Goal: Transaction & Acquisition: Purchase product/service

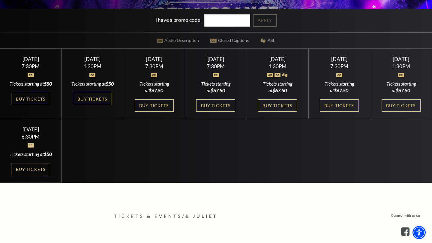
scroll to position [183, 0]
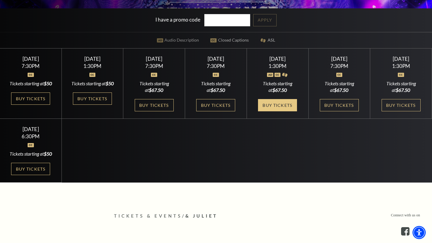
click at [282, 112] on link "Buy Tickets" at bounding box center [277, 105] width 39 height 12
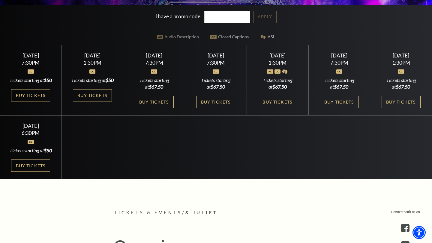
scroll to position [187, 0]
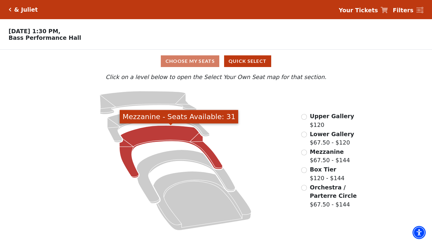
click at [172, 135] on icon "Mezzanine - Seats Available: 31" at bounding box center [170, 152] width 103 height 52
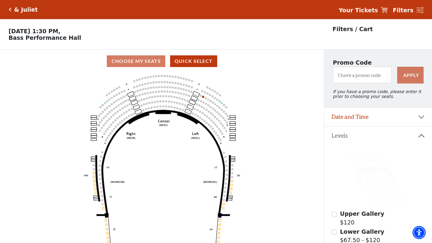
scroll to position [122, 0]
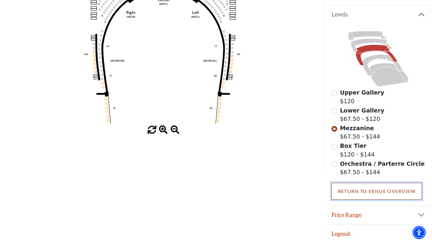
click at [344, 189] on link "Return To Venue Overview" at bounding box center [376, 191] width 91 height 17
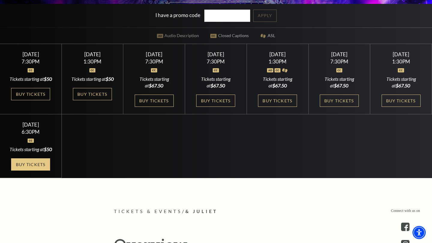
click at [31, 171] on link "Buy Tickets" at bounding box center [30, 165] width 39 height 12
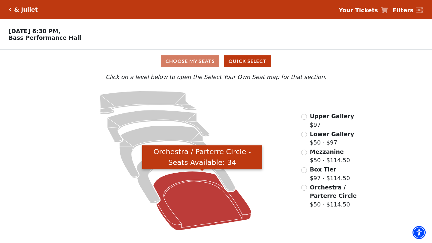
click at [211, 198] on icon "Orchestra / Parterre Circle - Seats Available: 34" at bounding box center [202, 201] width 98 height 59
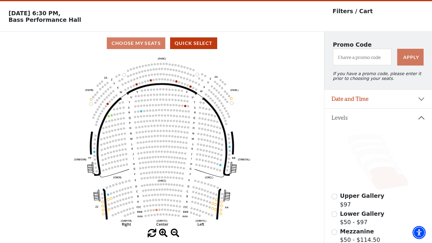
scroll to position [28, 0]
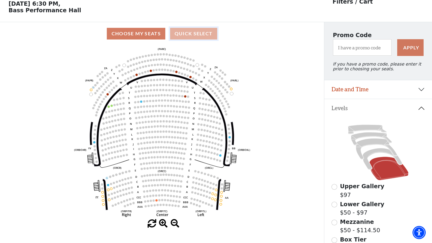
click at [192, 36] on button "Quick Select" at bounding box center [193, 34] width 47 height 12
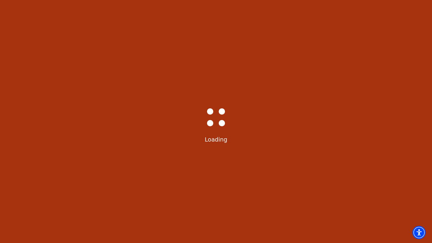
scroll to position [0, 0]
select select "6235"
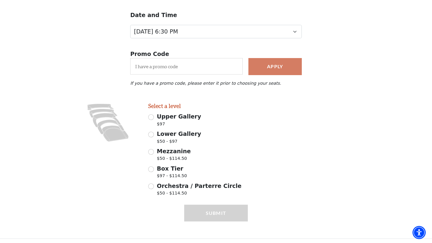
scroll to position [70, 0]
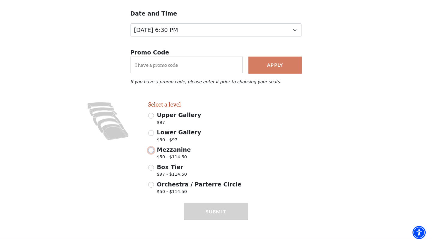
click at [153, 150] on input "Mezzanine $50 - $114.50" at bounding box center [151, 151] width 6 height 6
radio input "true"
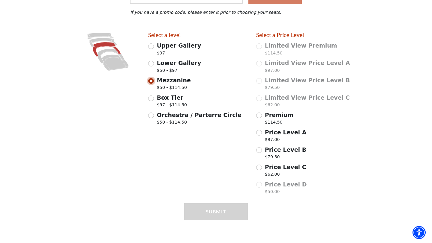
scroll to position [139, 0]
click at [260, 133] on input "Price Level A $97.00" at bounding box center [259, 133] width 6 height 6
radio input "true"
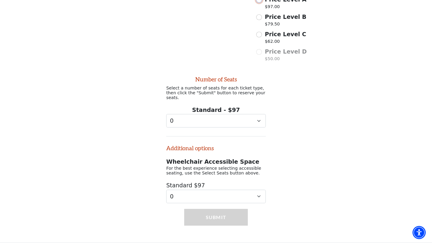
scroll to position [275, 0]
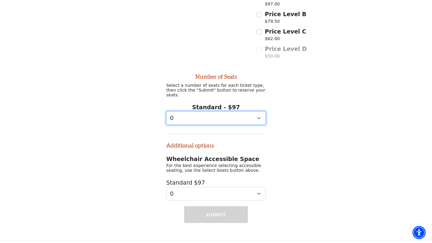
click at [236, 114] on select "0 1 2 3 4 5 6 7 8 9" at bounding box center [216, 118] width 100 height 13
select select "3"
click at [166, 112] on select "0 1 2 3 4 5 6 7 8 9" at bounding box center [216, 118] width 100 height 13
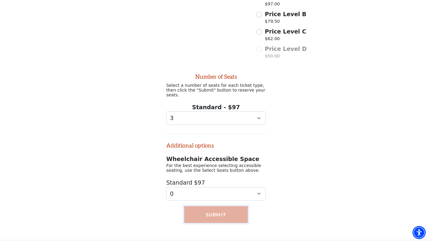
click at [224, 215] on button "Submit" at bounding box center [216, 215] width 64 height 17
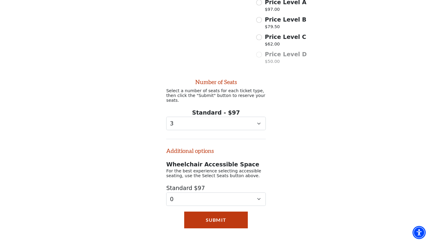
scroll to position [272, 0]
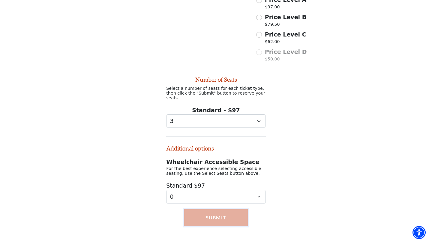
click at [223, 216] on button "Submit" at bounding box center [216, 218] width 64 height 17
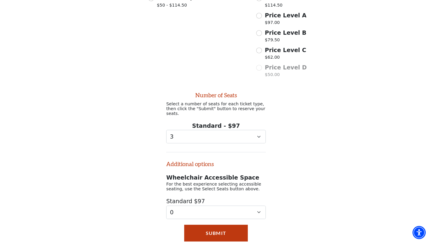
scroll to position [270, 0]
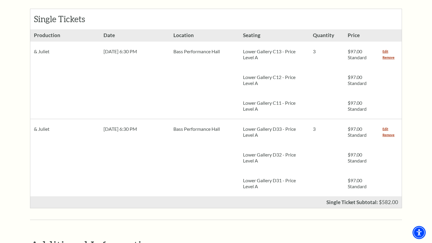
scroll to position [276, 0]
click at [387, 133] on link "Remove" at bounding box center [388, 136] width 12 height 6
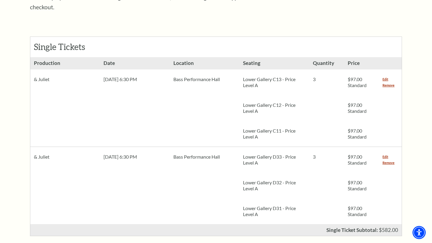
scroll to position [250, 0]
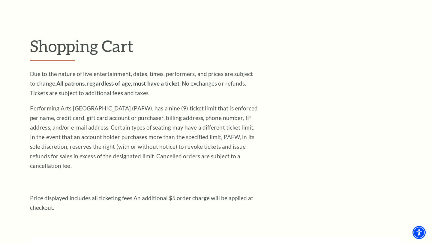
scroll to position [46, 0]
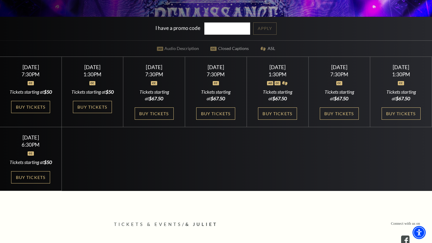
scroll to position [180, 0]
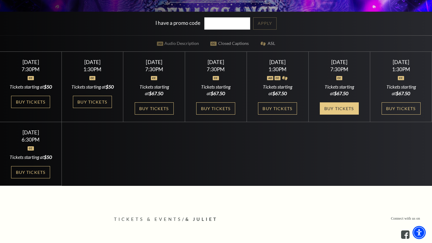
click at [337, 114] on link "Buy Tickets" at bounding box center [339, 109] width 39 height 12
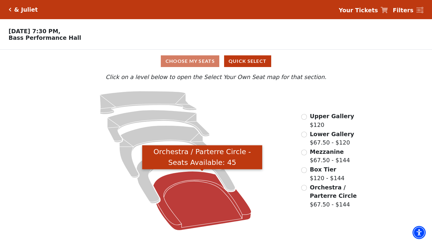
click at [218, 208] on icon "Orchestra / Parterre Circle - Seats Available: 45" at bounding box center [202, 201] width 98 height 59
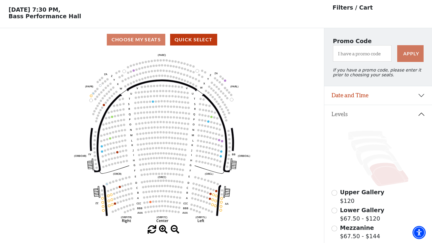
scroll to position [28, 0]
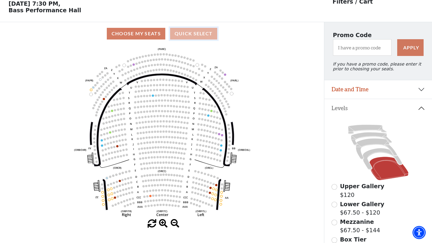
click at [200, 34] on button "Quick Select" at bounding box center [193, 34] width 47 height 12
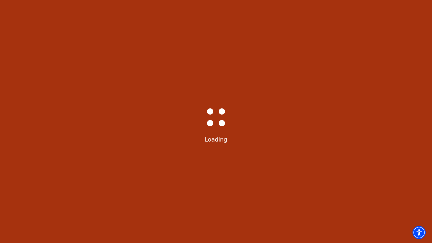
scroll to position [0, 0]
select select "6233"
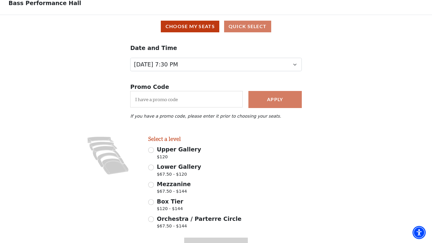
scroll to position [70, 0]
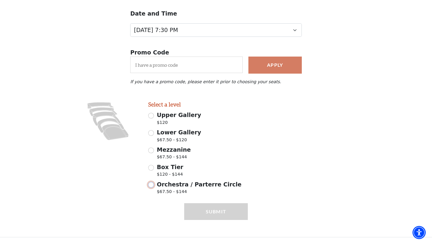
click at [151, 185] on input "Orchestra / Parterre Circle $67.50 - $144" at bounding box center [151, 185] width 6 height 6
radio input "true"
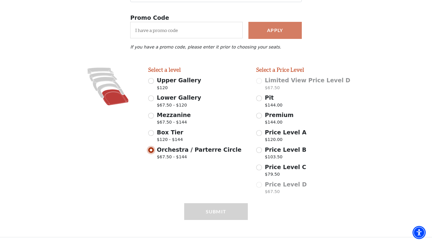
scroll to position [105, 0]
click at [259, 150] on input "Price Level B $103.50" at bounding box center [259, 151] width 6 height 6
radio input "true"
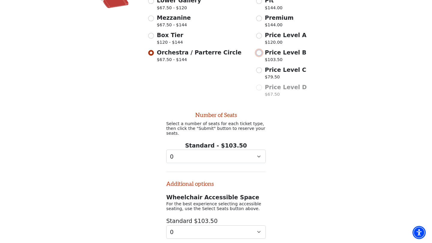
scroll to position [240, 0]
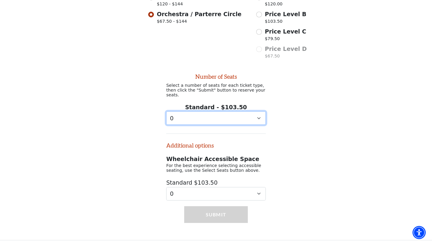
click at [241, 114] on select "0 1 2 3 4 5 6 7 8 9" at bounding box center [216, 118] width 100 height 13
select select "3"
click at [166, 112] on select "0 1 2 3 4 5 6 7 8 9" at bounding box center [216, 118] width 100 height 13
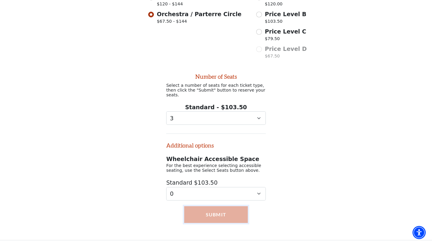
click at [233, 217] on button "Submit" at bounding box center [216, 215] width 64 height 17
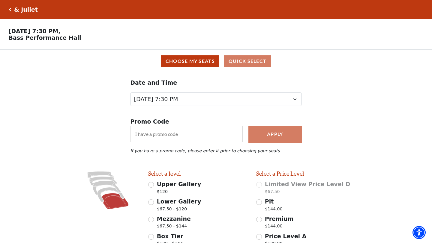
scroll to position [1, 0]
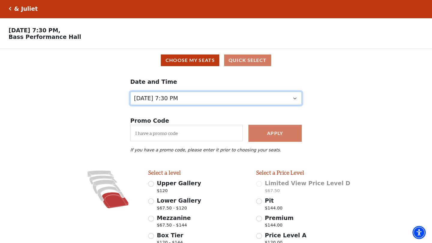
click at [239, 98] on select "Thursday, November 13 at 1:30 PM Wednesday, November 12 at 7:30 PM Thursday, No…" at bounding box center [216, 98] width 172 height 13
select select "6231"
click at [130, 100] on select "Thursday, November 13 at 1:30 PM Wednesday, November 12 at 7:30 PM Thursday, No…" at bounding box center [216, 98] width 172 height 13
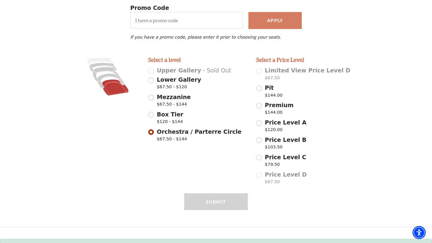
scroll to position [136, 0]
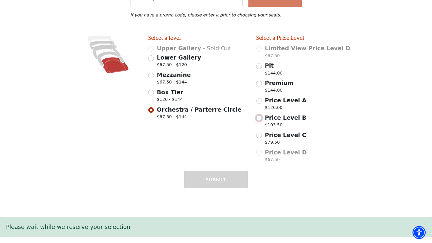
click at [261, 119] on input "Price Level B $103.50" at bounding box center [259, 118] width 6 height 6
radio input "true"
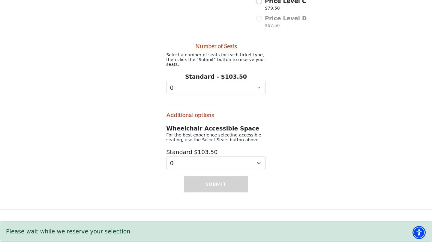
scroll to position [272, 0]
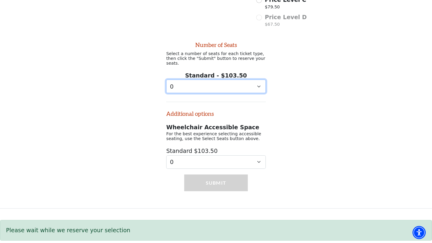
click at [228, 84] on select "0 1 2 3 4 5 6 7 8 9" at bounding box center [216, 86] width 100 height 13
select select "3"
click at [166, 80] on select "0 1 2 3 4 5 6 7 8 9" at bounding box center [216, 86] width 100 height 13
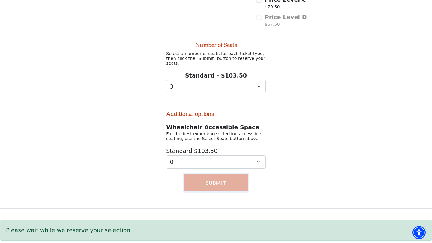
click at [223, 184] on button "Submit" at bounding box center [216, 183] width 64 height 17
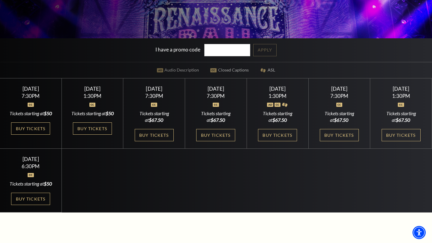
scroll to position [158, 0]
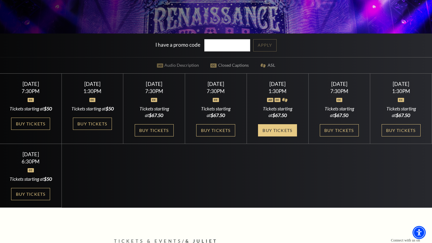
click at [288, 137] on link "Buy Tickets" at bounding box center [277, 130] width 39 height 12
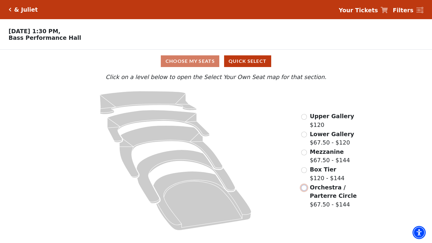
click at [302, 188] on input "Orchestra / Parterre Circle$67.50 - $144\a" at bounding box center [304, 188] width 6 height 6
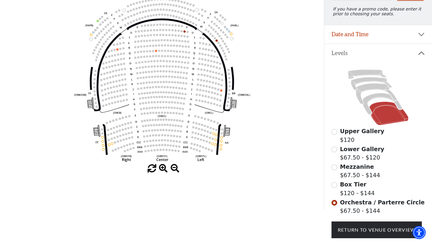
scroll to position [29, 0]
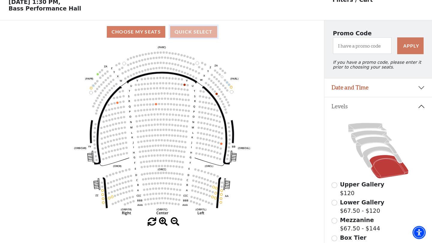
click at [205, 34] on button "Quick Select" at bounding box center [193, 32] width 47 height 12
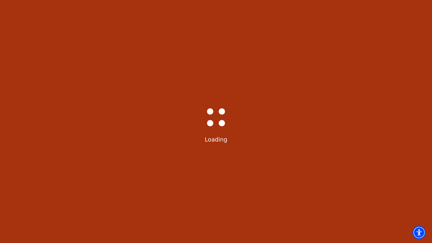
scroll to position [0, 0]
select select "6232"
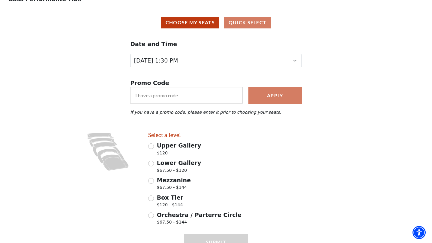
scroll to position [70, 0]
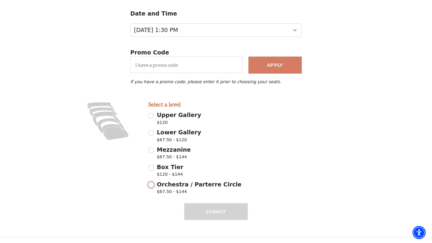
click at [149, 187] on input "Orchestra / Parterre Circle $67.50 - $144" at bounding box center [151, 185] width 6 height 6
radio input "true"
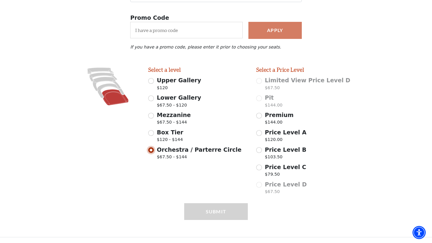
scroll to position [105, 0]
click at [261, 149] on input "Price Level B $103.50" at bounding box center [259, 151] width 6 height 6
radio input "true"
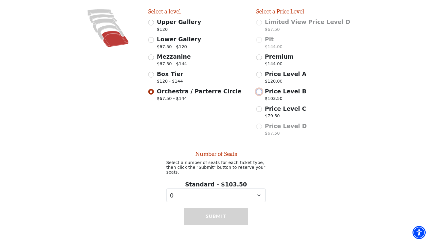
scroll to position [163, 0]
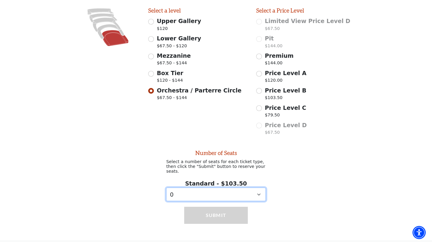
click at [242, 188] on select "0 1 2 3 4 5 6 7 8 9" at bounding box center [216, 194] width 100 height 13
select select "3"
click at [166, 188] on select "0 1 2 3 4 5 6 7 8 9" at bounding box center [216, 194] width 100 height 13
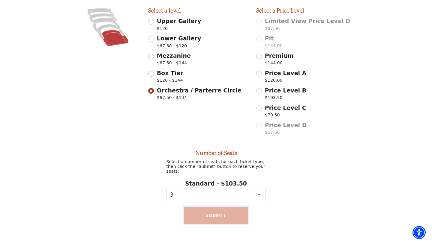
click at [237, 216] on button "Submit" at bounding box center [216, 215] width 64 height 17
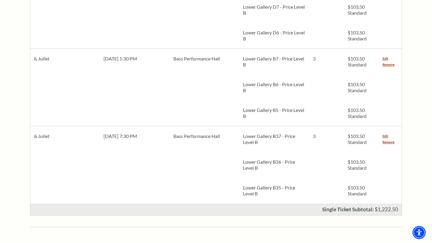
scroll to position [424, 0]
click at [388, 140] on link "Remove" at bounding box center [388, 143] width 12 height 6
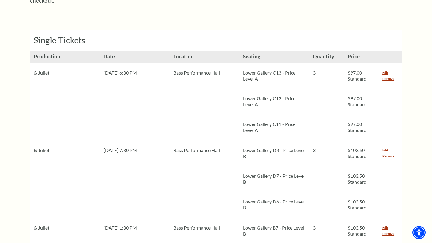
scroll to position [240, 0]
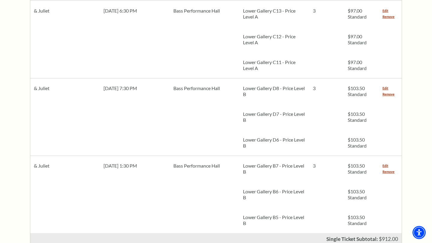
scroll to position [318, 0]
click at [389, 169] on link "Remove" at bounding box center [388, 172] width 12 height 6
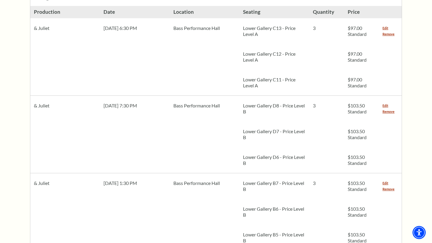
scroll to position [300, 0]
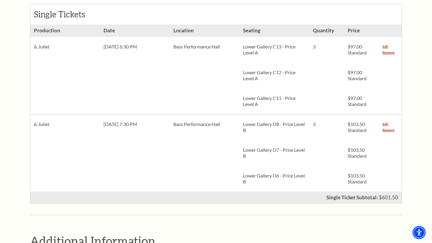
scroll to position [287, 0]
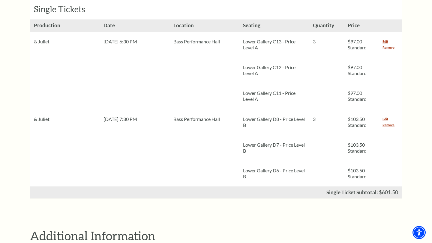
click at [389, 45] on link "Remove" at bounding box center [388, 48] width 12 height 6
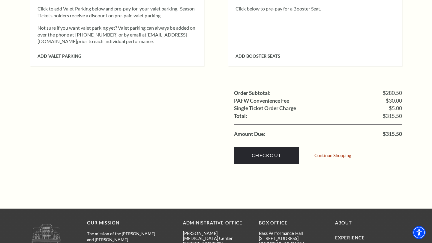
scroll to position [579, 0]
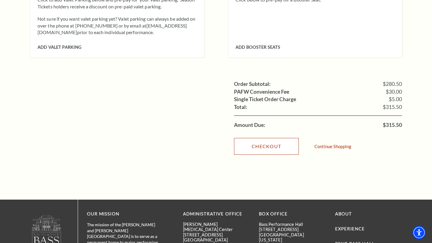
click at [281, 139] on link "Checkout" at bounding box center [266, 146] width 65 height 17
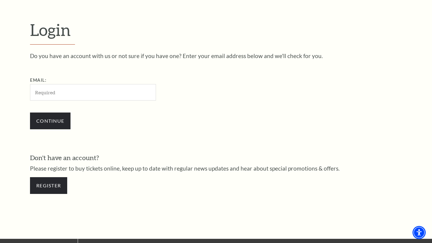
scroll to position [149, 0]
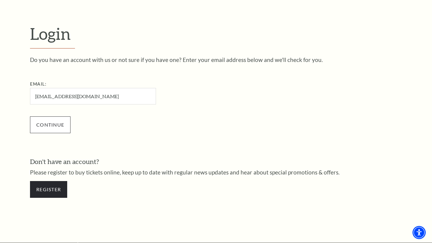
type input "[EMAIL_ADDRESS][DOMAIN_NAME]"
click at [37, 127] on input "Continue" at bounding box center [50, 125] width 40 height 17
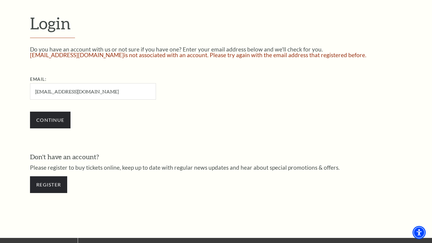
scroll to position [160, 0]
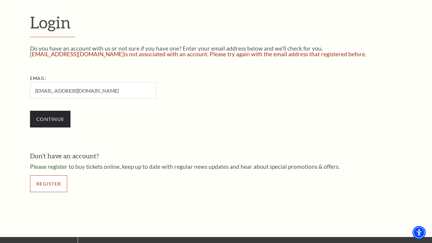
click at [61, 184] on link "Register" at bounding box center [48, 184] width 37 height 17
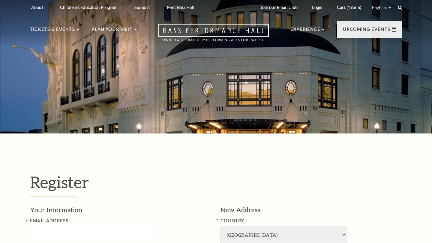
select select "1"
select select "TX"
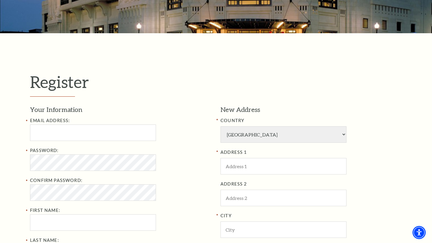
scroll to position [118, 0]
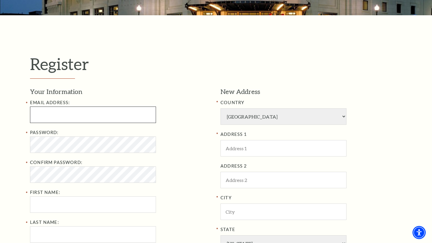
click at [93, 111] on input "Email Address:" at bounding box center [93, 115] width 126 height 16
type input "LaurenKellySLP@Yahoo.com"
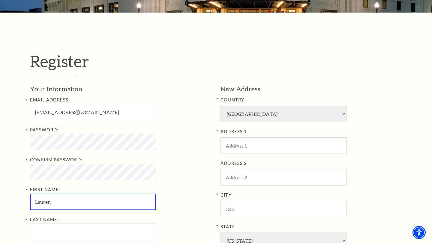
type input "Lauren"
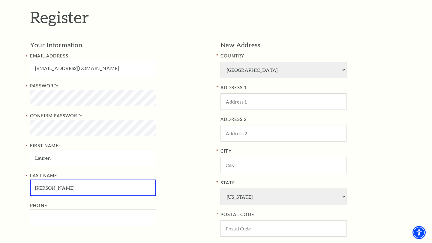
scroll to position [166, 0]
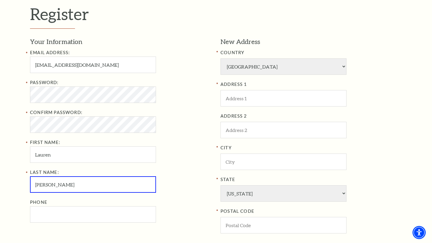
type input "Kelly"
click at [95, 216] on input "Phone" at bounding box center [93, 215] width 126 height 16
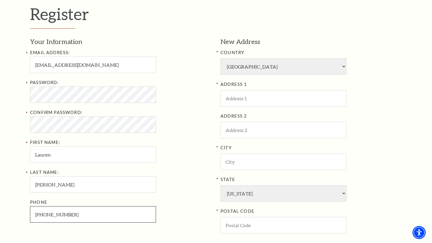
type input "972-979-8537"
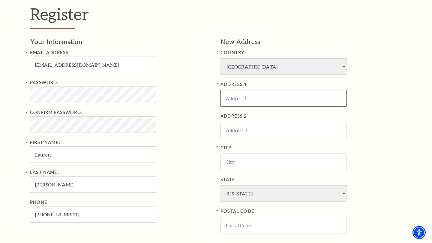
click at [240, 106] on input "ADDRESS 1" at bounding box center [283, 98] width 126 height 16
type input "1504 Wesley Drive"
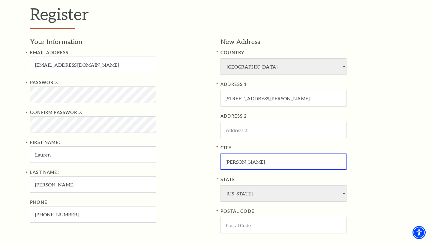
type input "Allen"
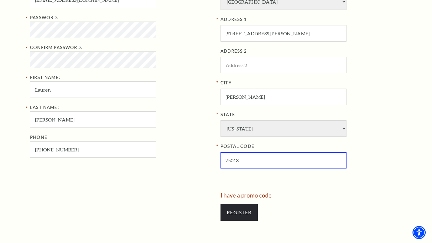
scroll to position [234, 0]
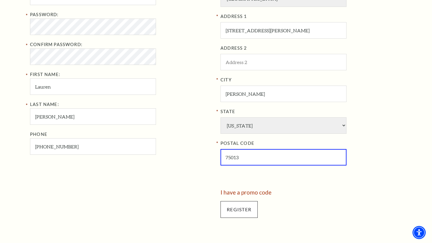
type input "75013"
click at [245, 215] on input "Register" at bounding box center [238, 210] width 37 height 17
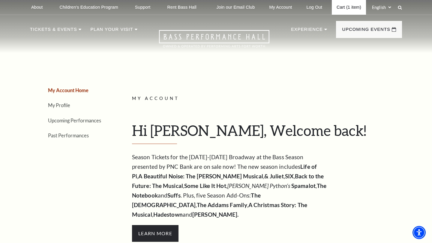
click at [351, 8] on link "Cart (1 item)" at bounding box center [349, 7] width 34 height 15
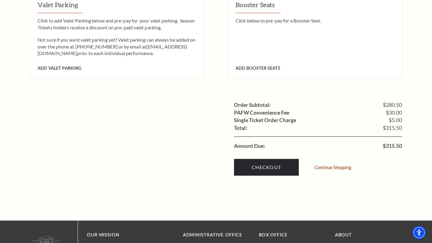
scroll to position [562, 0]
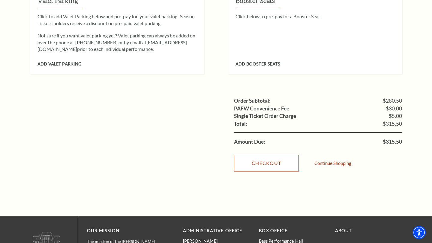
click at [281, 155] on link "Checkout" at bounding box center [266, 163] width 65 height 17
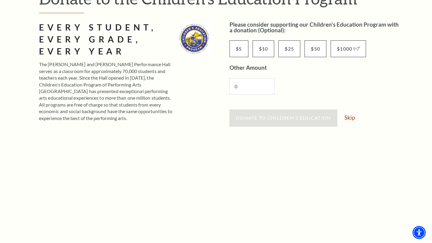
scroll to position [86, 0]
click at [258, 90] on input "0" at bounding box center [251, 87] width 45 height 16
click at [355, 118] on link "Skip" at bounding box center [349, 118] width 10 height 6
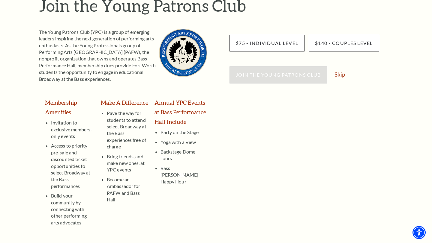
scroll to position [80, 0]
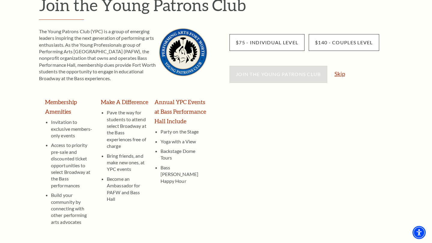
click at [343, 74] on link "Skip" at bounding box center [339, 74] width 10 height 6
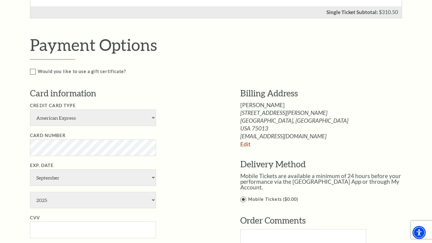
scroll to position [285, 0]
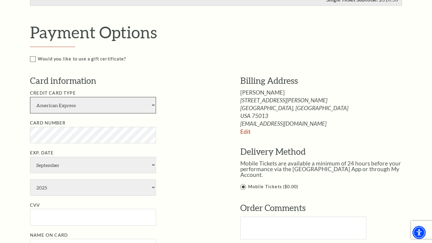
click at [108, 107] on select "American Express Visa Master Card Discover" at bounding box center [93, 105] width 126 height 16
select select "25"
click at [30, 97] on select "American Express Visa Master Card Discover" at bounding box center [93, 105] width 126 height 16
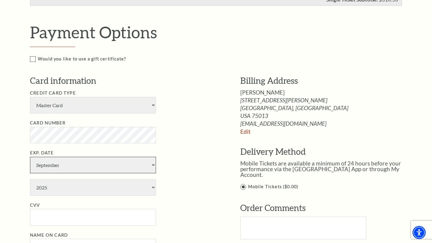
click at [43, 166] on select "January February March April May June July August September October November De…" at bounding box center [93, 165] width 126 height 16
select select "6"
click at [30, 157] on select "January February March April May June July August September October November De…" at bounding box center [93, 165] width 126 height 16
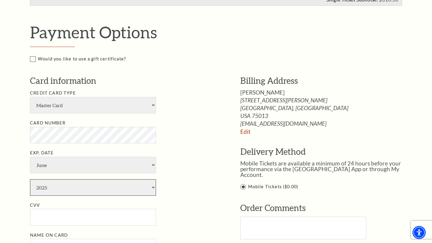
click at [55, 189] on select "2025 2026 2027 2028 2029 2030 2031 2032 2033 2034" at bounding box center [93, 188] width 126 height 16
select select "2027"
click at [30, 180] on select "2025 2026 2027 2028 2029 2030 2031 2032 2033 2034" at bounding box center [93, 188] width 126 height 16
click at [71, 218] on input "CVV" at bounding box center [93, 217] width 126 height 16
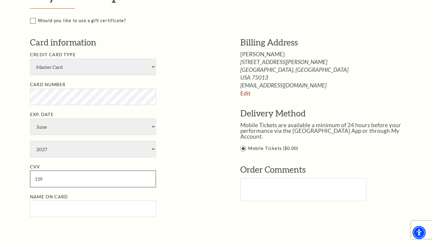
scroll to position [362, 0]
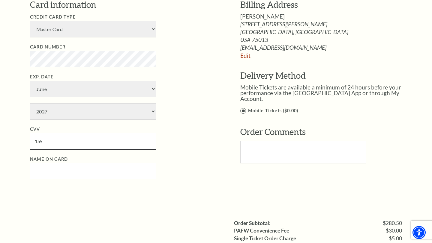
type input "159"
click at [73, 176] on input "Name on Card" at bounding box center [93, 171] width 126 height 16
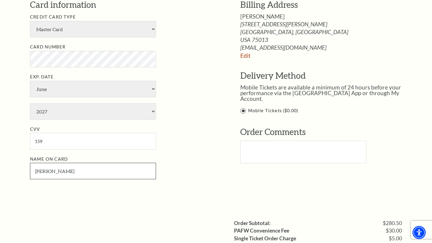
type input "Lauren Kelly"
click at [200, 190] on div "Payment Options Would you like to use a gift certificate? Gift Certificate Numb…" at bounding box center [222, 71] width 385 height 251
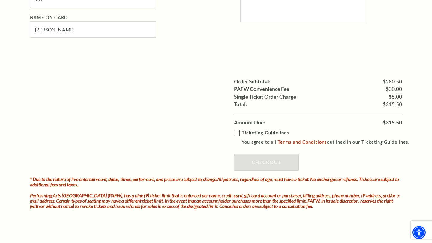
scroll to position [508, 0]
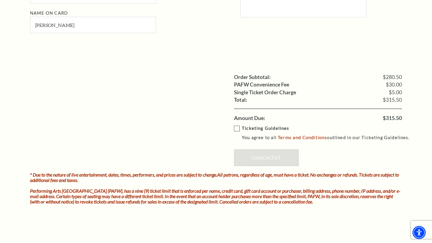
click at [237, 130] on label "Ticketing Guidelines You agree to all Terms and Conditions outlined in our Tick…" at bounding box center [324, 133] width 181 height 16
click at [0, 0] on input "Ticketing Guidelines You agree to all Terms and Conditions outlined in our Tick…" at bounding box center [0, 0] width 0 height 0
click at [245, 161] on link "Checkout" at bounding box center [266, 158] width 65 height 17
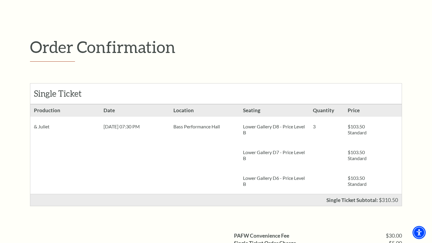
scroll to position [46, 0]
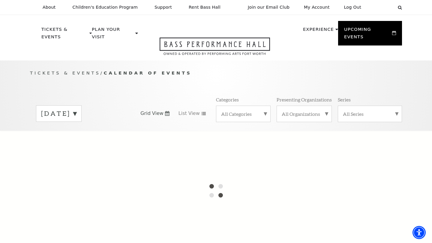
click at [354, 111] on label "All Series" at bounding box center [370, 114] width 54 height 6
click at [355, 120] on label "Broadway at the Bass Series presented by PNC Bank" at bounding box center [370, 130] width 54 height 22
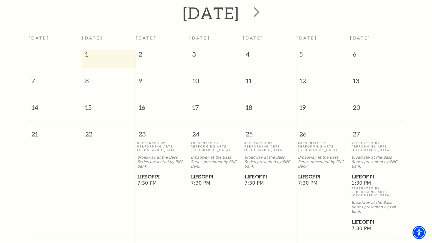
scroll to position [91, 0]
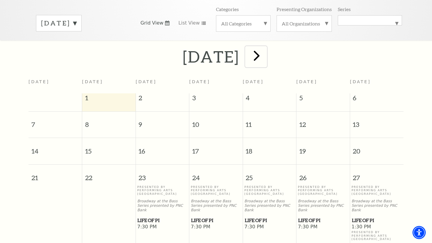
click at [265, 48] on span "next" at bounding box center [256, 55] width 17 height 17
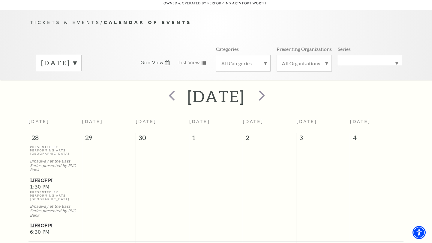
scroll to position [0, 0]
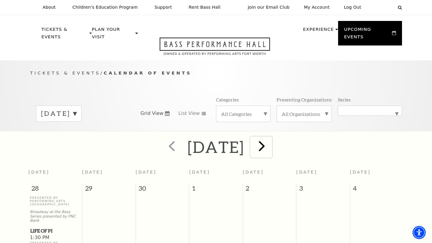
click at [270, 140] on span "next" at bounding box center [261, 146] width 17 height 17
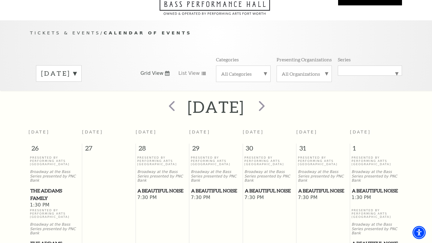
scroll to position [25, 0]
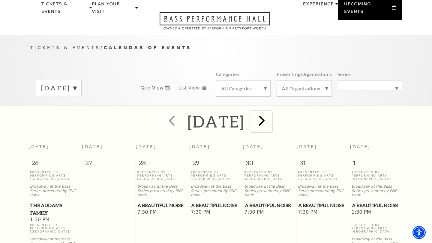
click at [270, 117] on span "next" at bounding box center [261, 120] width 17 height 17
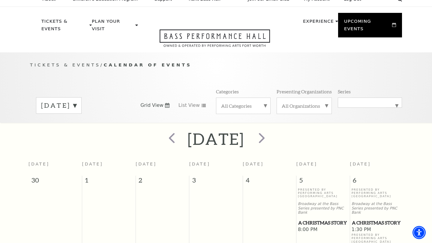
scroll to position [0, 0]
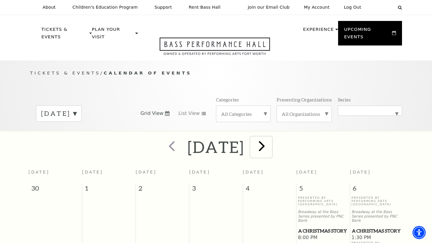
click at [270, 138] on span "next" at bounding box center [261, 146] width 17 height 17
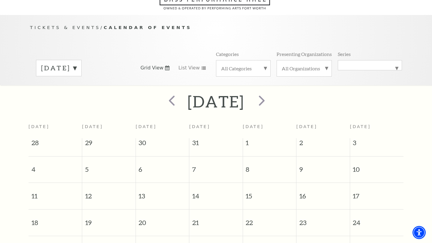
scroll to position [34, 0]
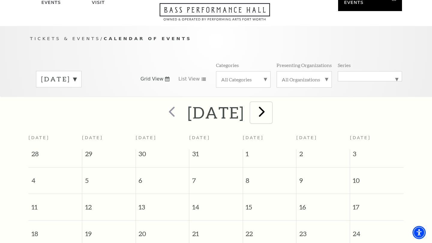
click at [270, 105] on span "next" at bounding box center [261, 111] width 17 height 17
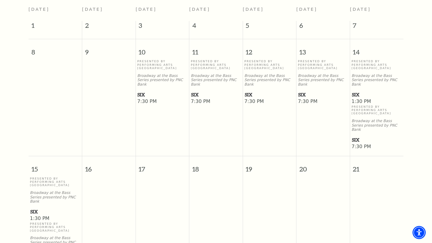
scroll to position [164, 0]
